Goal: Navigation & Orientation: Go to known website

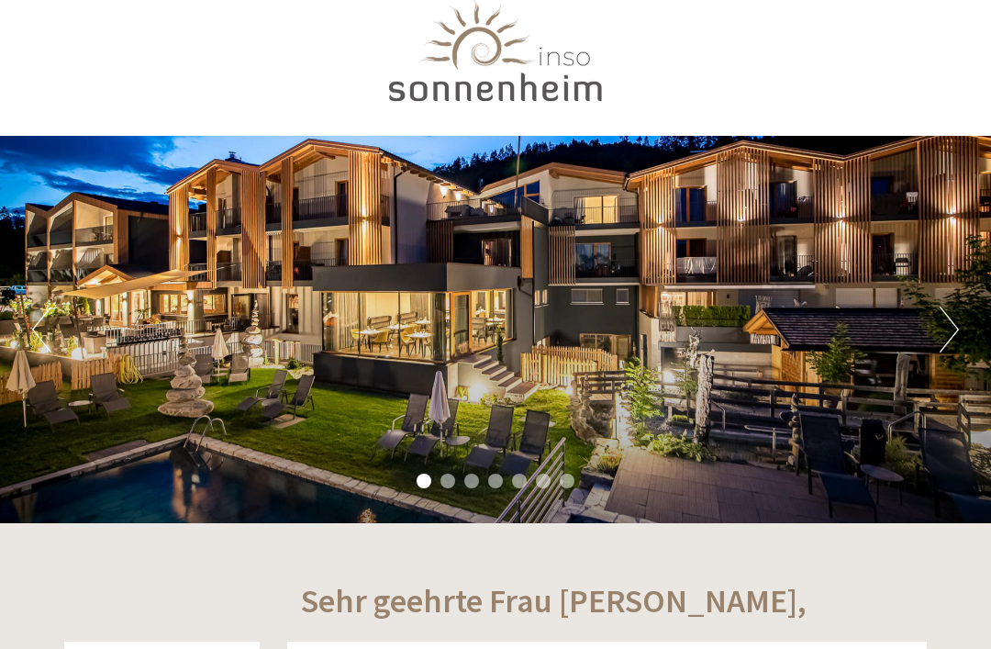
scroll to position [29, 0]
click at [930, 334] on div "Previous Next 1 2 3 4 5 6 7" at bounding box center [495, 329] width 991 height 387
click at [951, 320] on button "Next" at bounding box center [948, 329] width 19 height 46
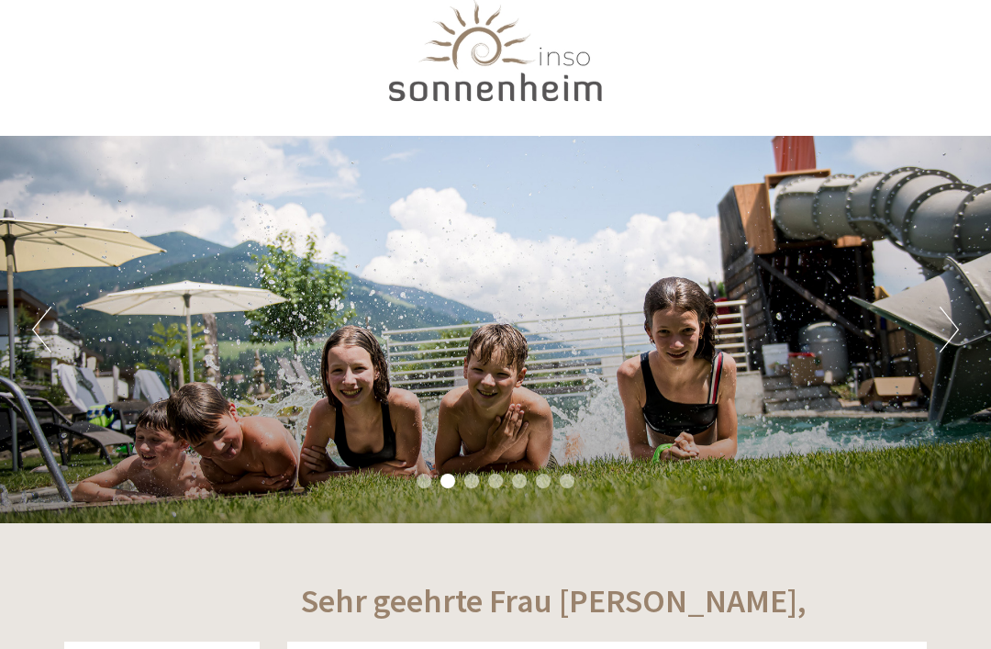
click at [950, 335] on button "Next" at bounding box center [948, 329] width 19 height 46
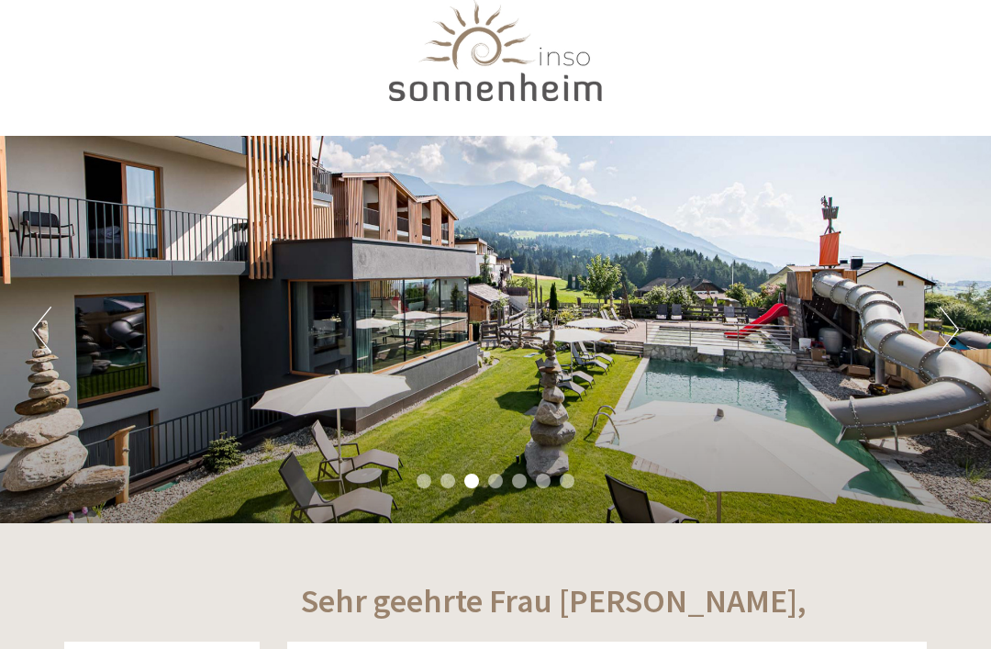
click at [958, 323] on button "Next" at bounding box center [948, 329] width 19 height 46
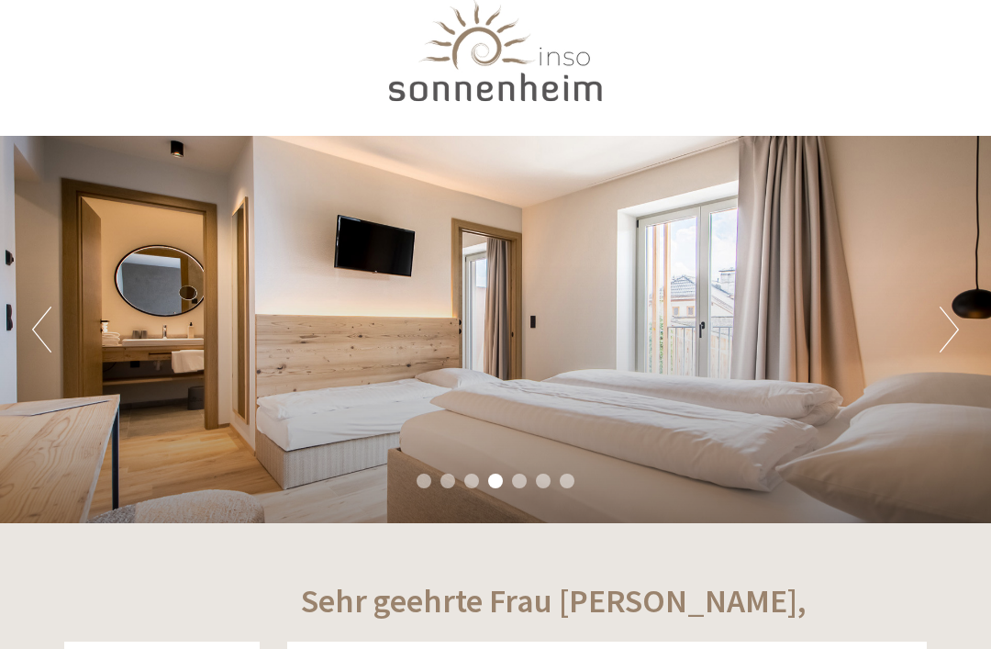
click at [958, 340] on button "Next" at bounding box center [948, 329] width 19 height 46
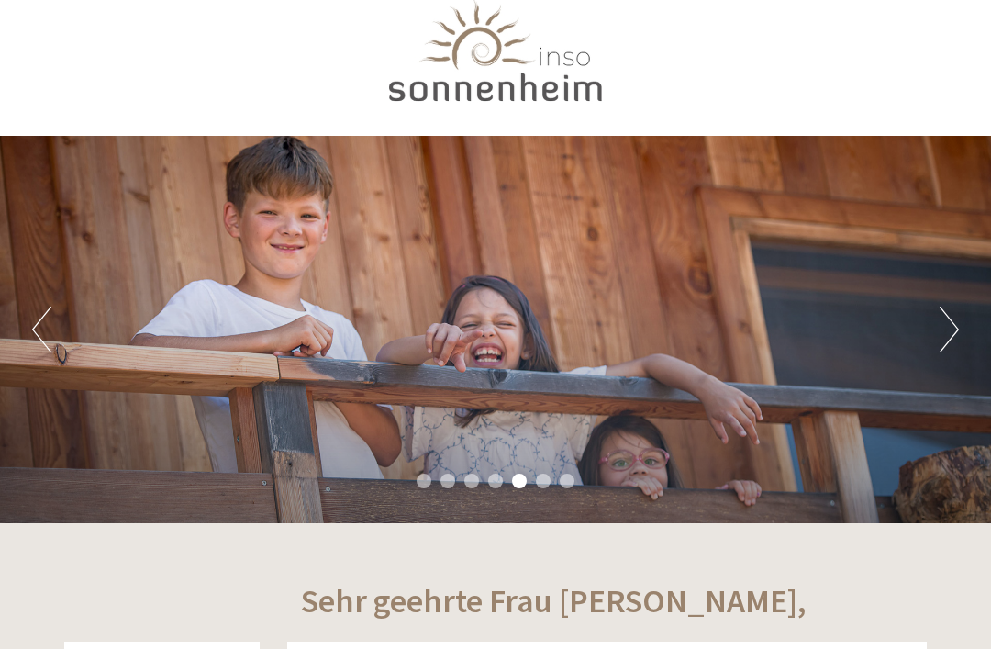
click at [947, 343] on button "Next" at bounding box center [948, 329] width 19 height 46
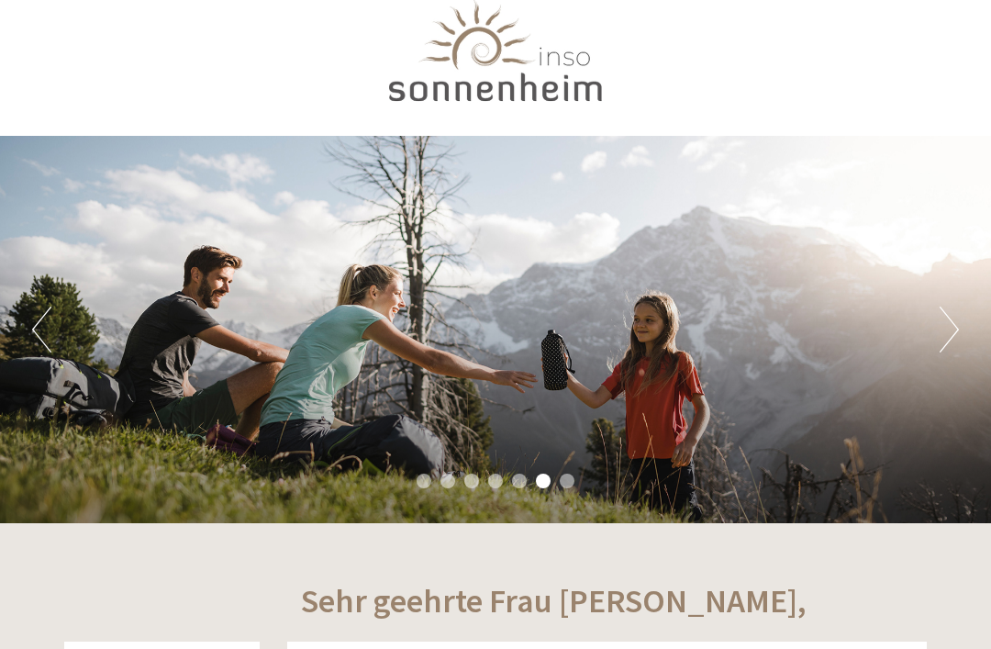
scroll to position [0, 0]
click at [941, 340] on button "Next" at bounding box center [948, 329] width 19 height 46
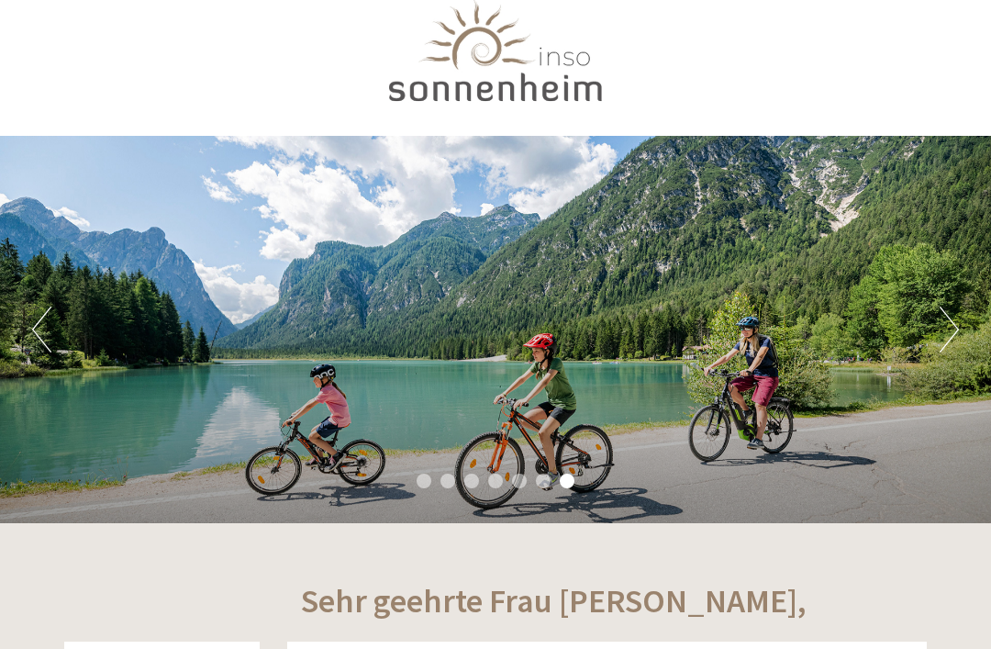
click at [950, 351] on button "Next" at bounding box center [948, 329] width 19 height 46
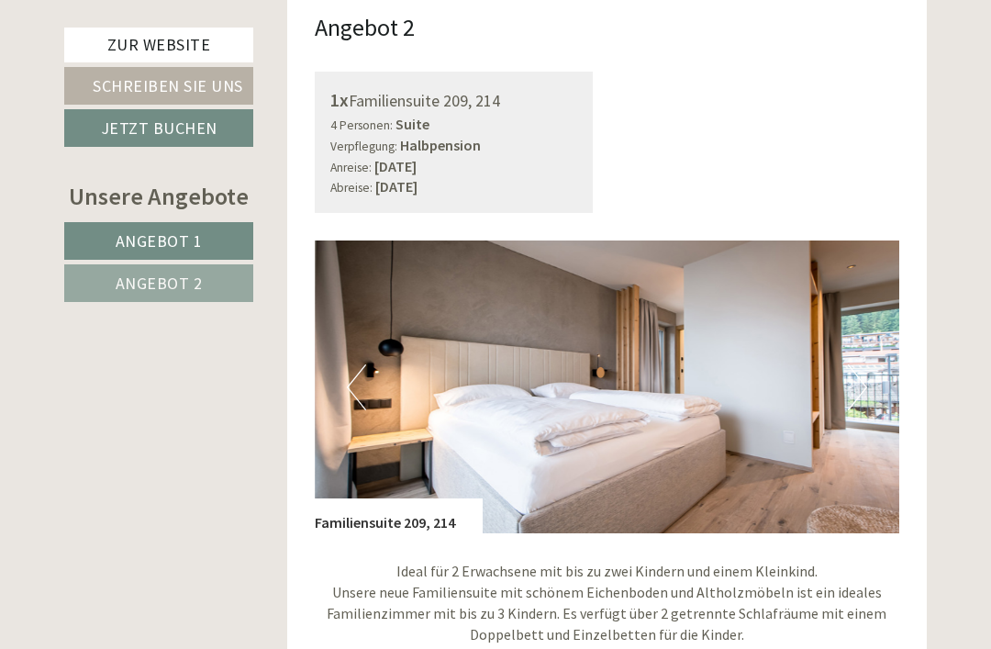
scroll to position [2397, 0]
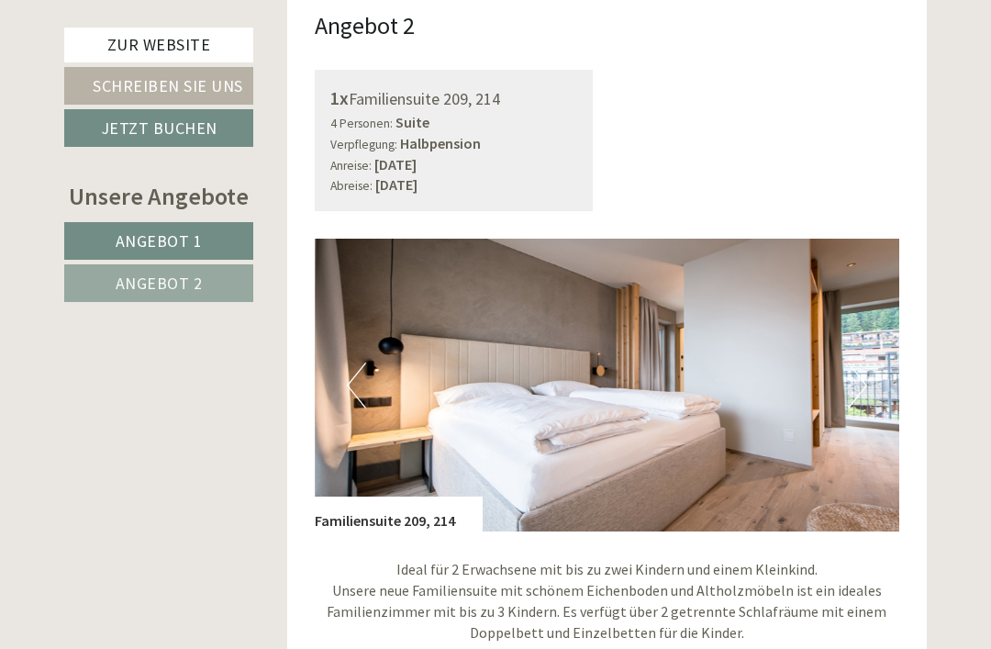
click at [858, 372] on button "Next" at bounding box center [857, 385] width 19 height 46
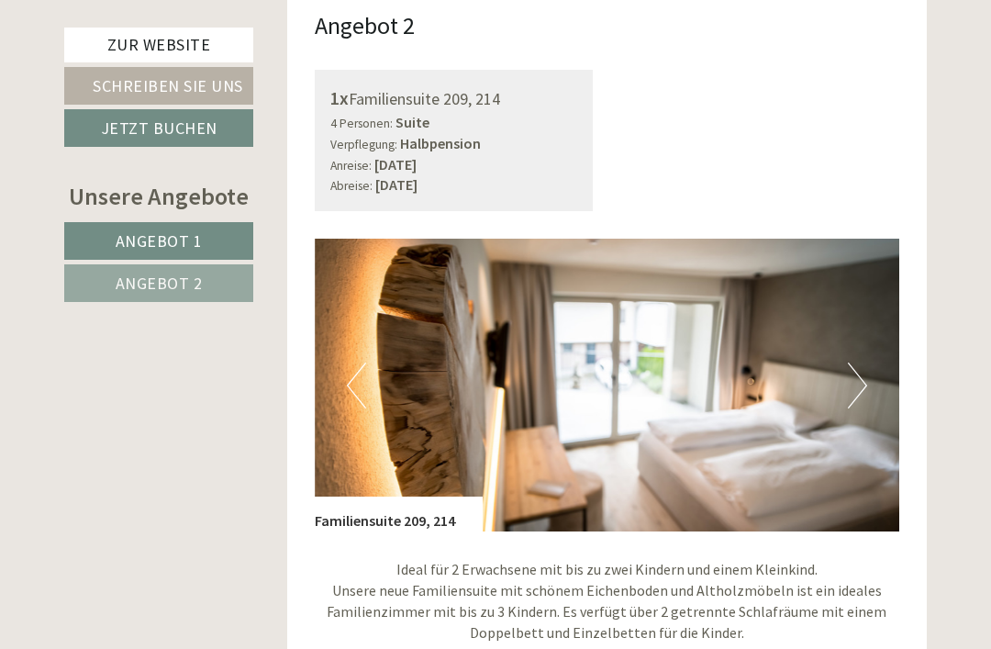
click at [834, 385] on img at bounding box center [607, 385] width 585 height 293
click at [846, 379] on img at bounding box center [607, 385] width 585 height 293
click at [851, 362] on button "Next" at bounding box center [857, 385] width 19 height 46
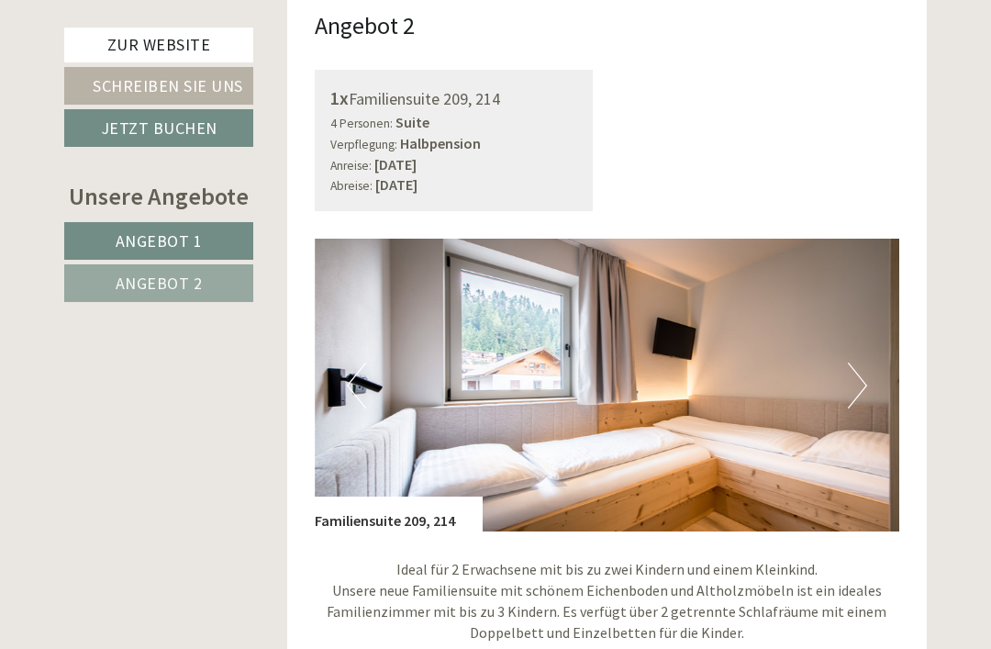
click at [853, 368] on button "Next" at bounding box center [857, 385] width 19 height 46
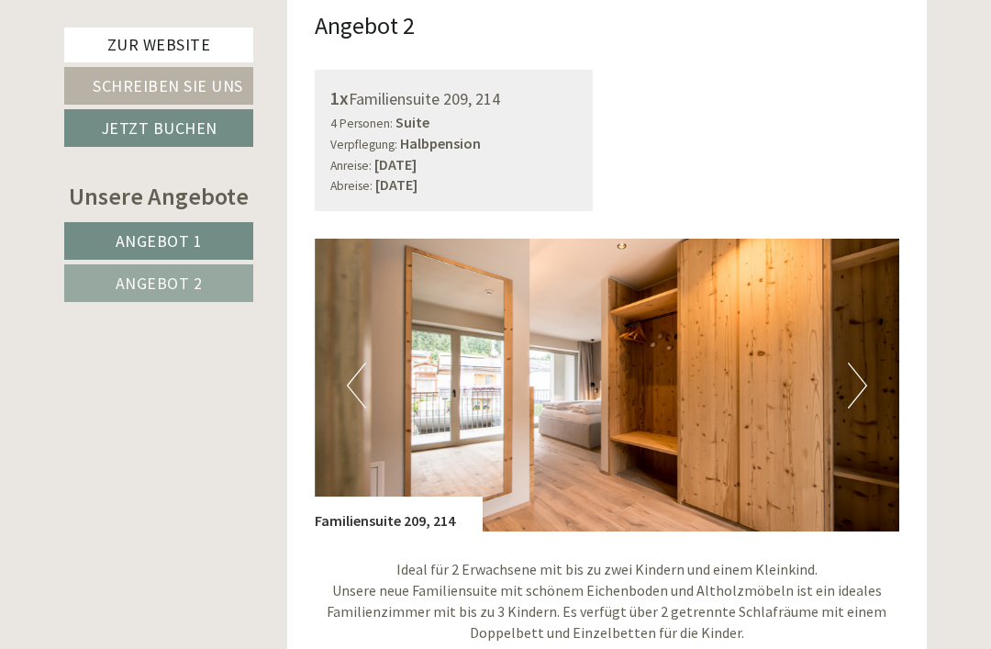
click at [853, 367] on button "Next" at bounding box center [857, 385] width 19 height 46
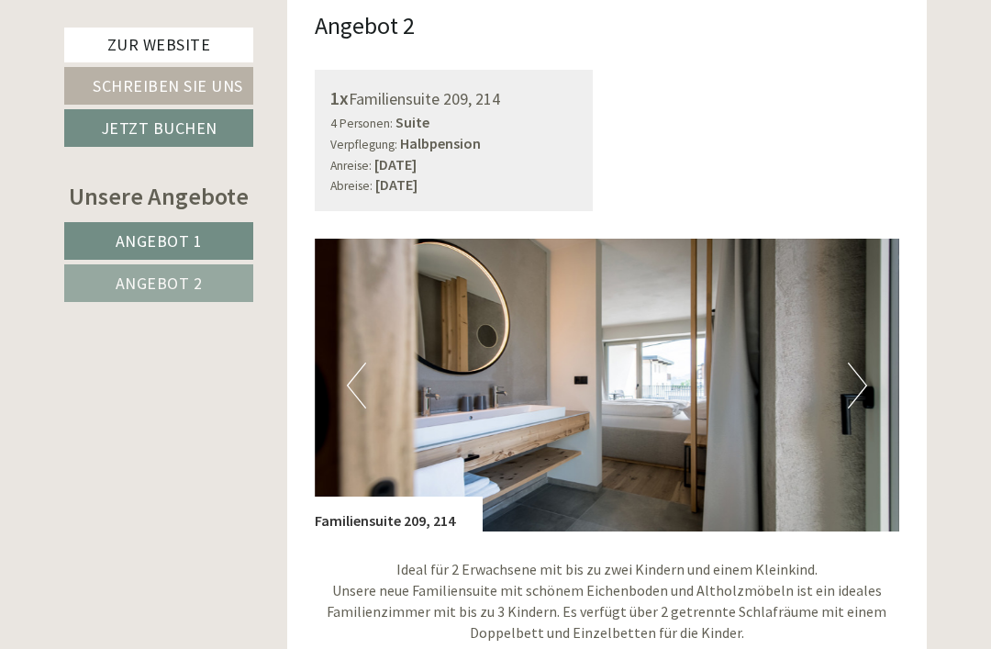
click at [850, 364] on button "Next" at bounding box center [857, 385] width 19 height 46
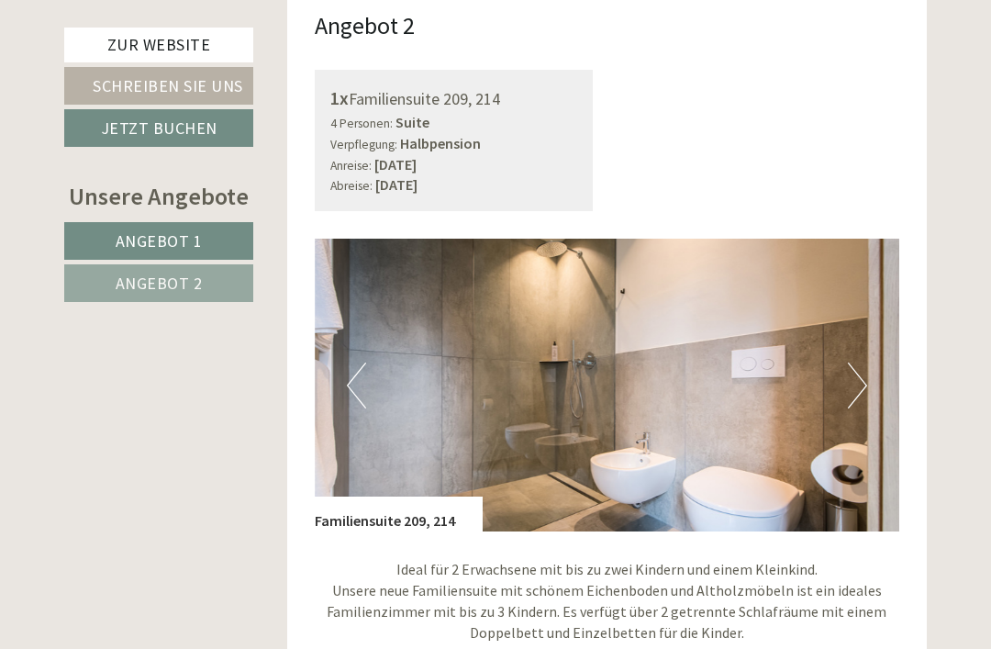
click at [849, 362] on button "Next" at bounding box center [857, 385] width 19 height 46
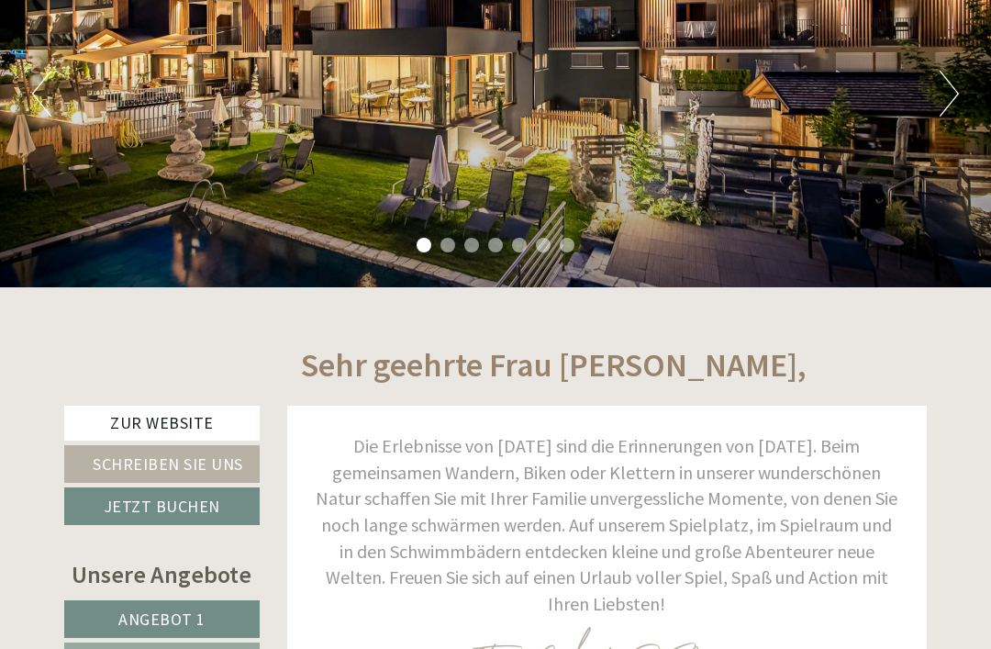
scroll to position [0, 0]
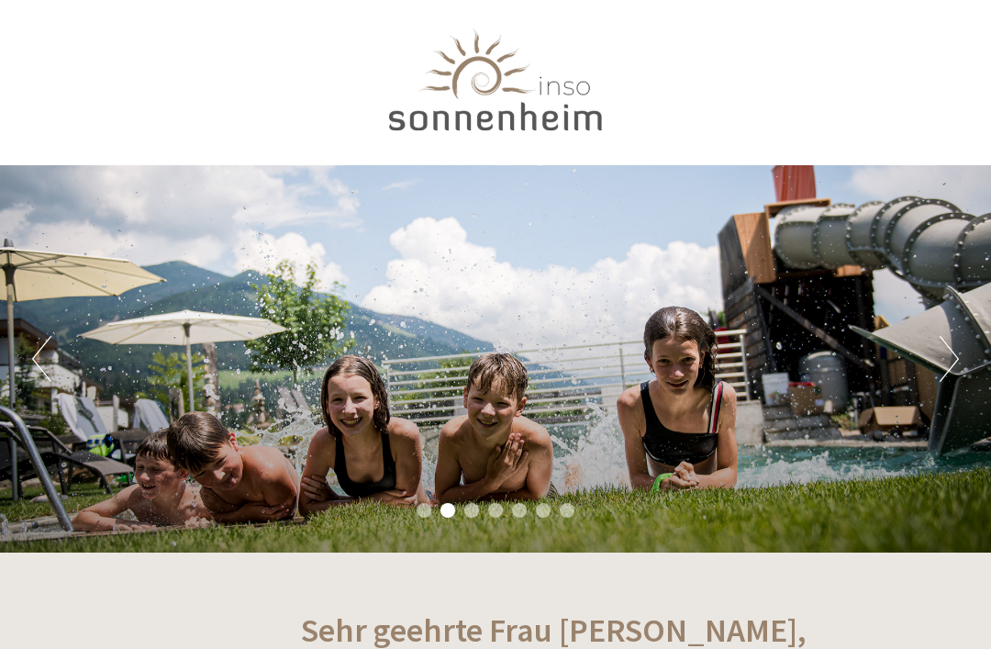
click at [518, 81] on div at bounding box center [495, 84] width 844 height 150
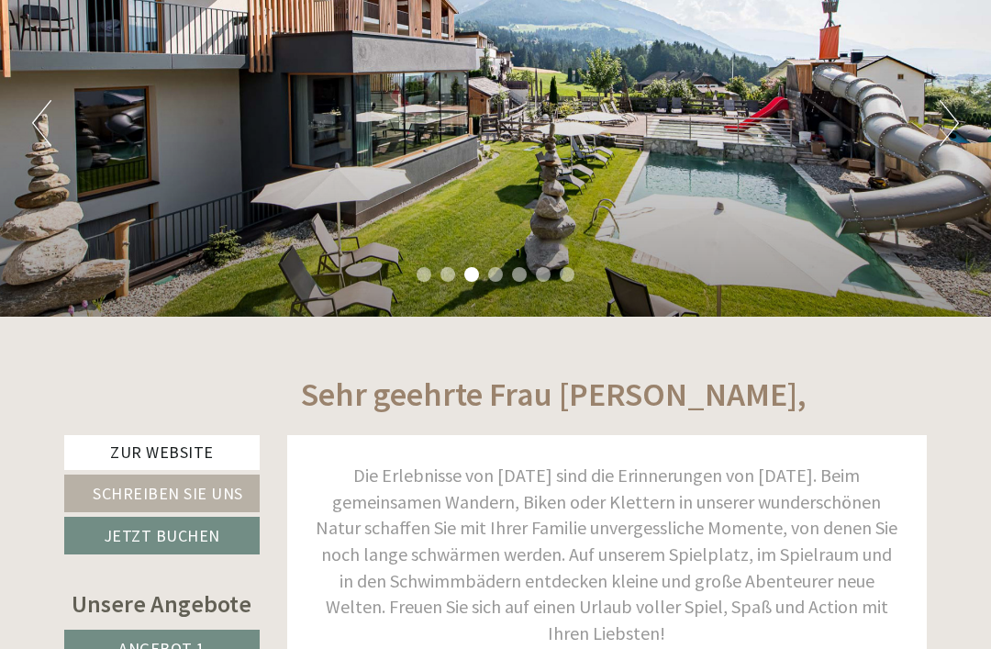
scroll to position [236, 0]
click at [140, 448] on link "Zur Website" at bounding box center [161, 452] width 195 height 35
